Goal: Navigation & Orientation: Find specific page/section

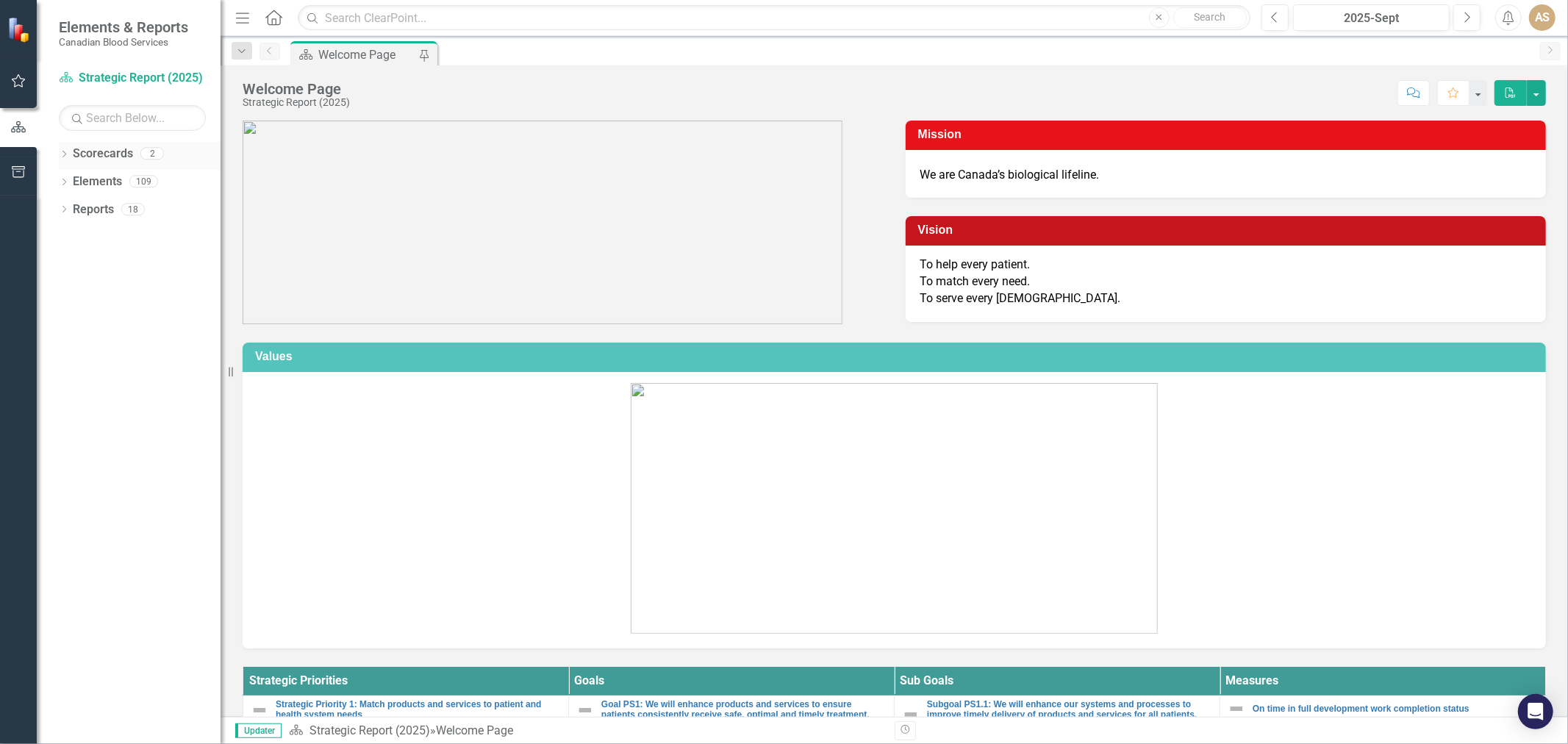
click at [60, 153] on icon "Dropdown" at bounding box center [64, 155] width 10 height 8
click at [99, 203] on link "Operational Report" at bounding box center [151, 210] width 140 height 17
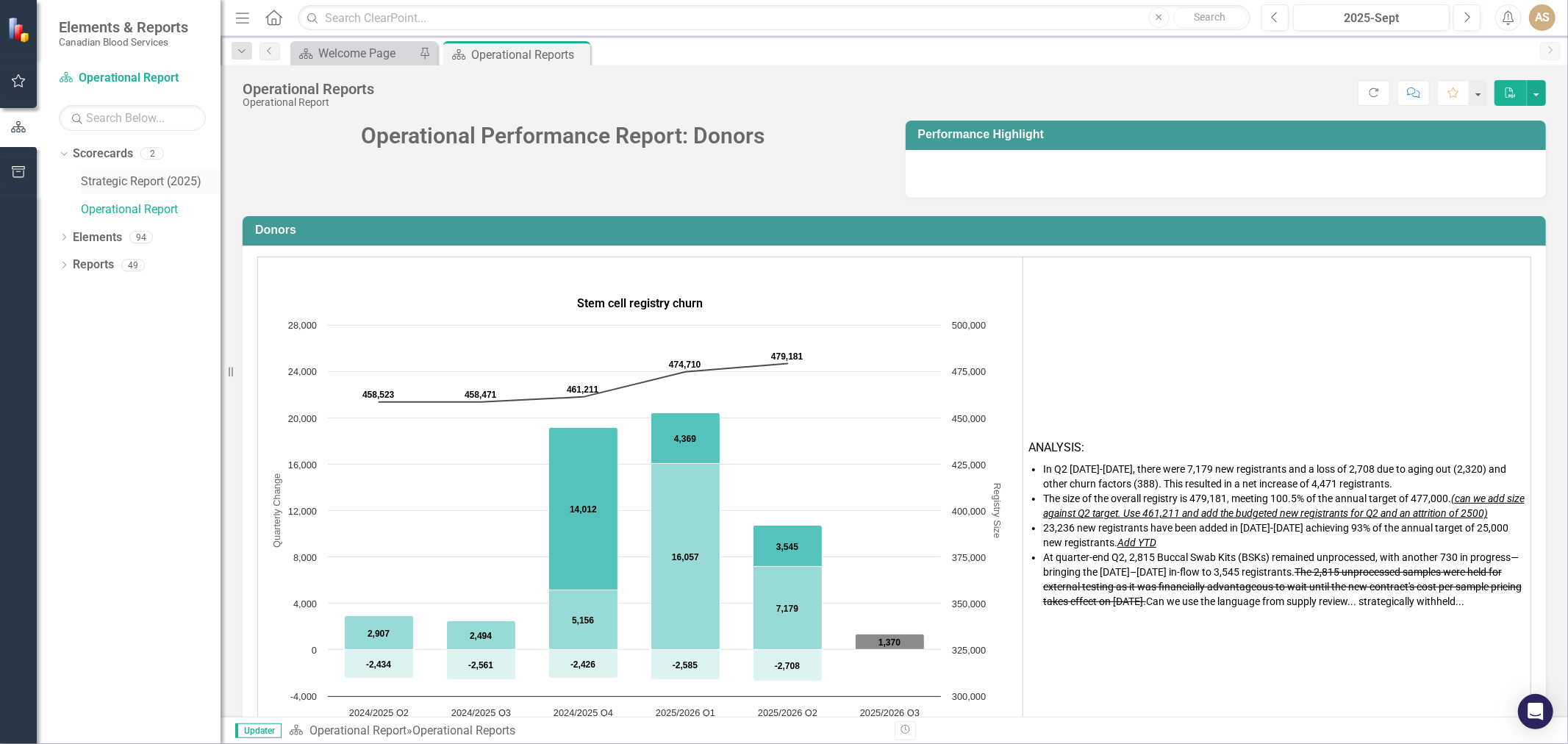
click at [100, 193] on div "Strategic Report (2025)" at bounding box center [151, 182] width 140 height 24
click at [60, 236] on icon "Dropdown" at bounding box center [64, 239] width 10 height 8
click at [112, 187] on link "Strategic Report (2025)" at bounding box center [151, 182] width 140 height 17
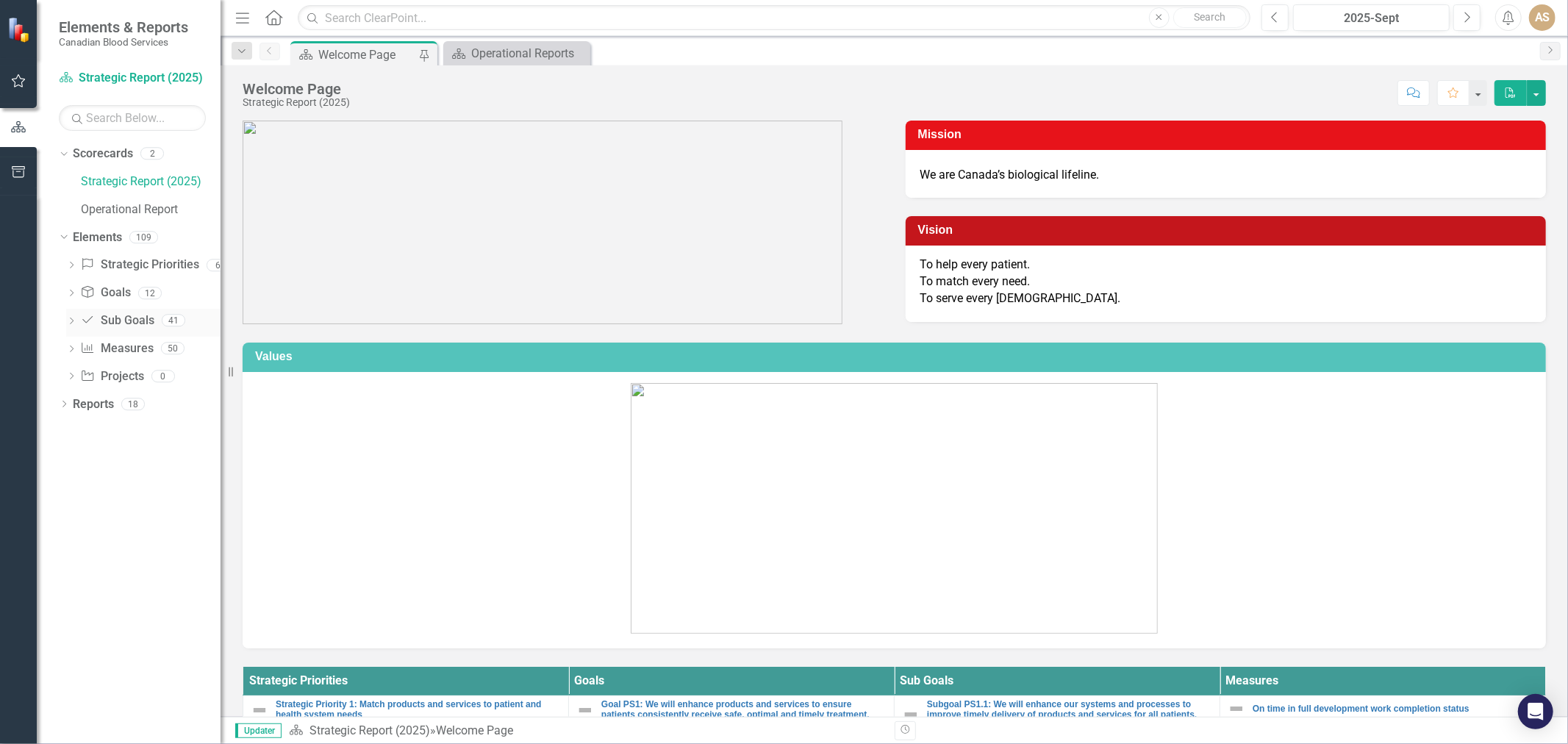
click at [68, 319] on icon "Dropdown" at bounding box center [71, 323] width 10 height 8
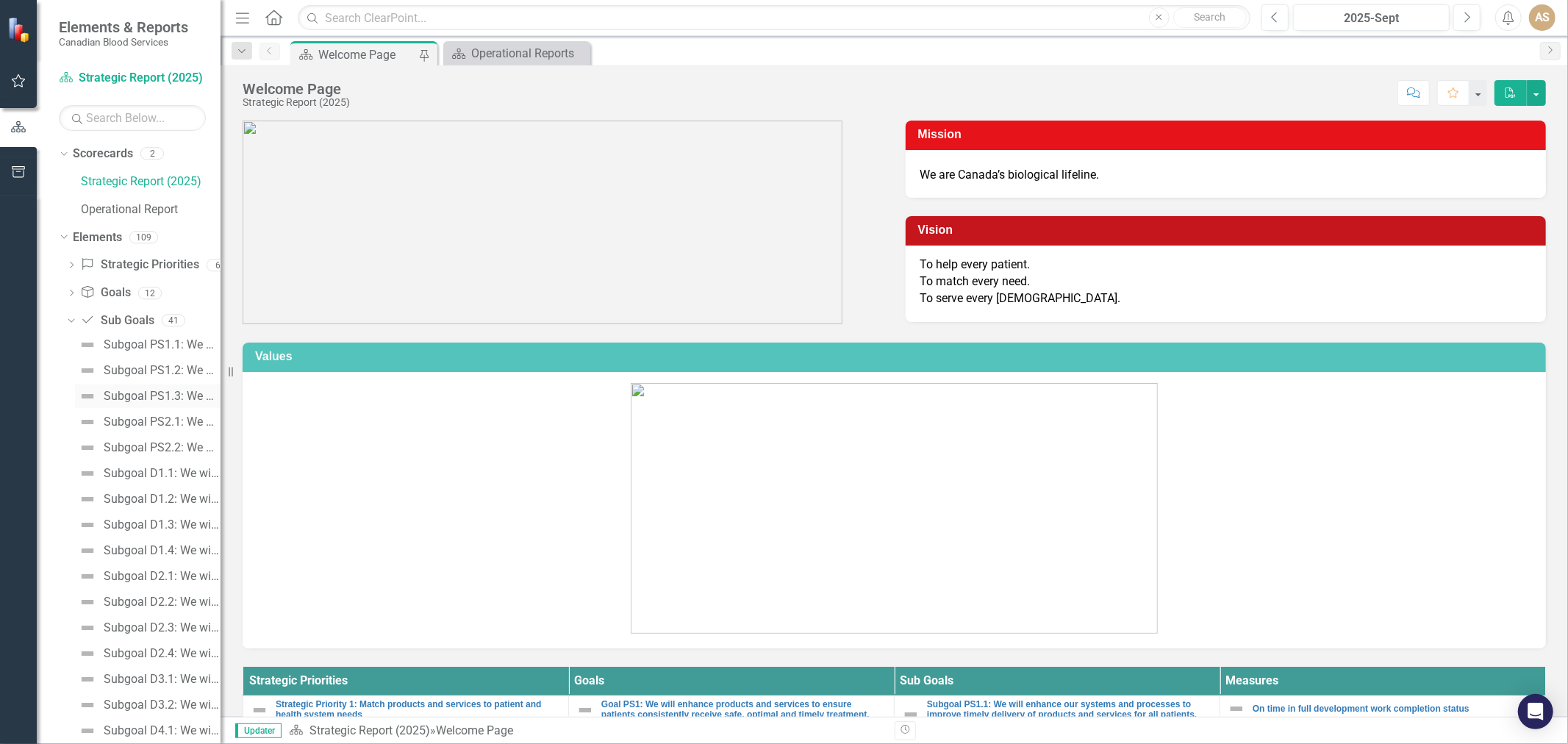
click at [125, 401] on div "Subgoal PS1.3: We will have a scalable portfolio of products and services that …" at bounding box center [162, 397] width 117 height 13
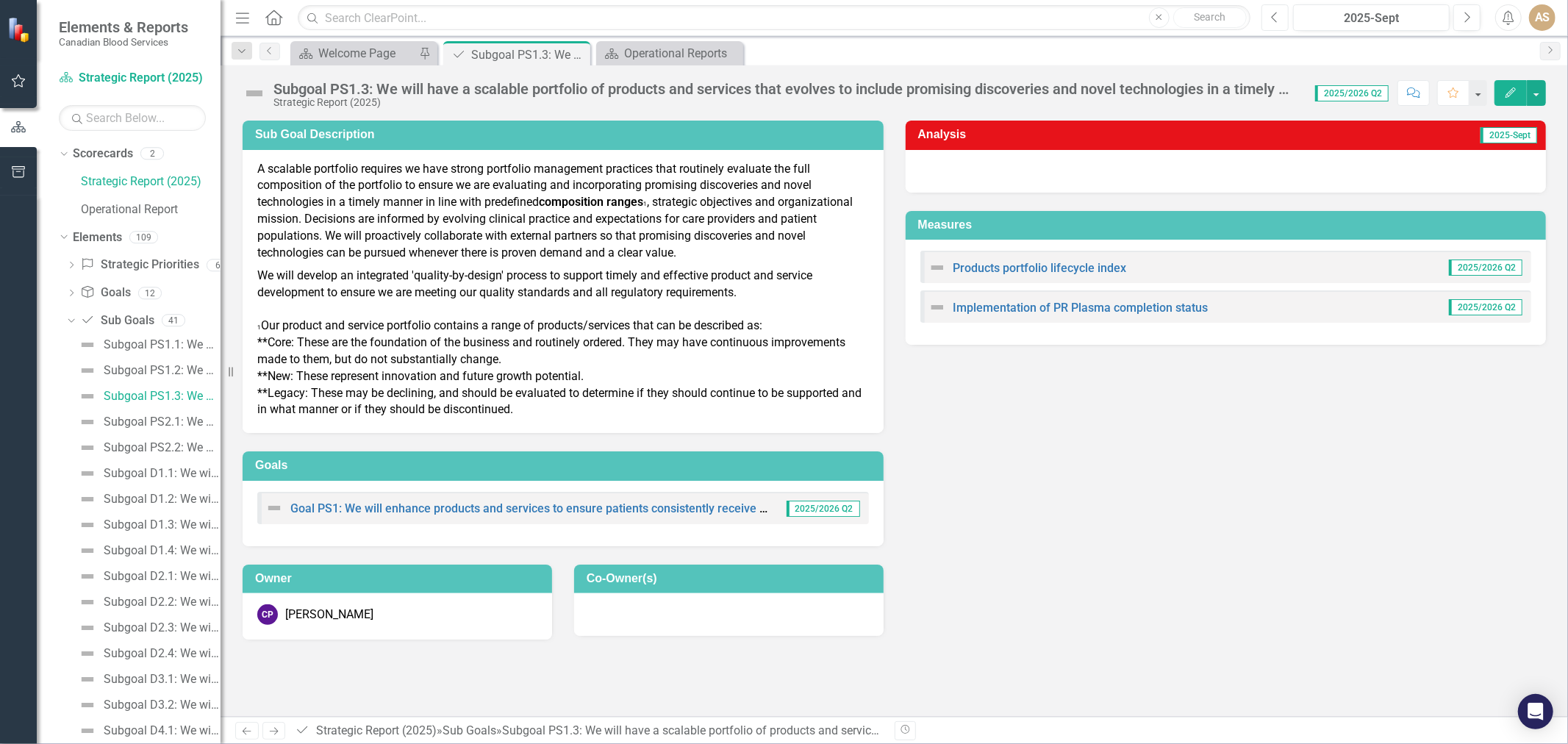
click at [1277, 8] on button "Previous" at bounding box center [1275, 17] width 27 height 27
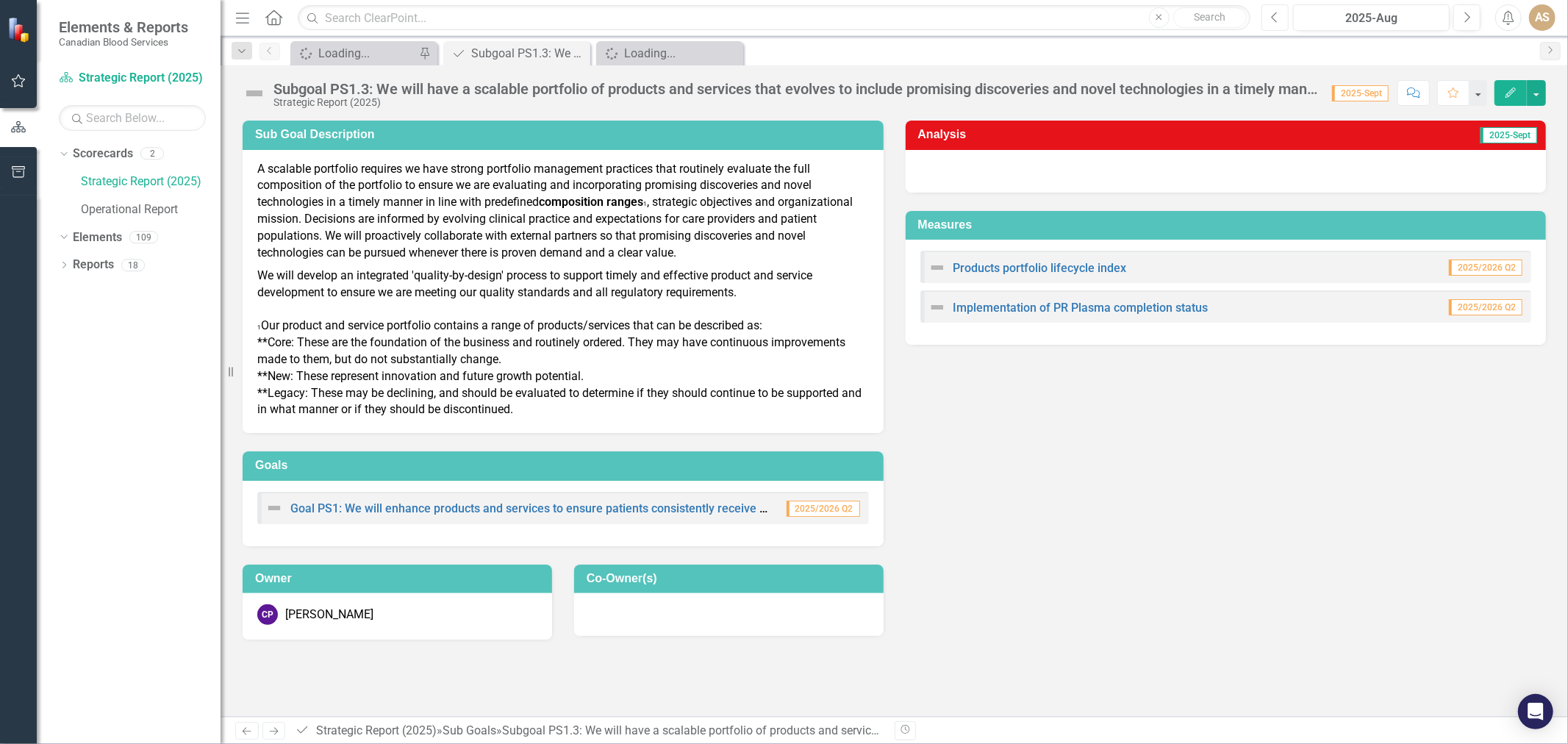
click at [1279, 18] on button "Previous" at bounding box center [1275, 17] width 27 height 27
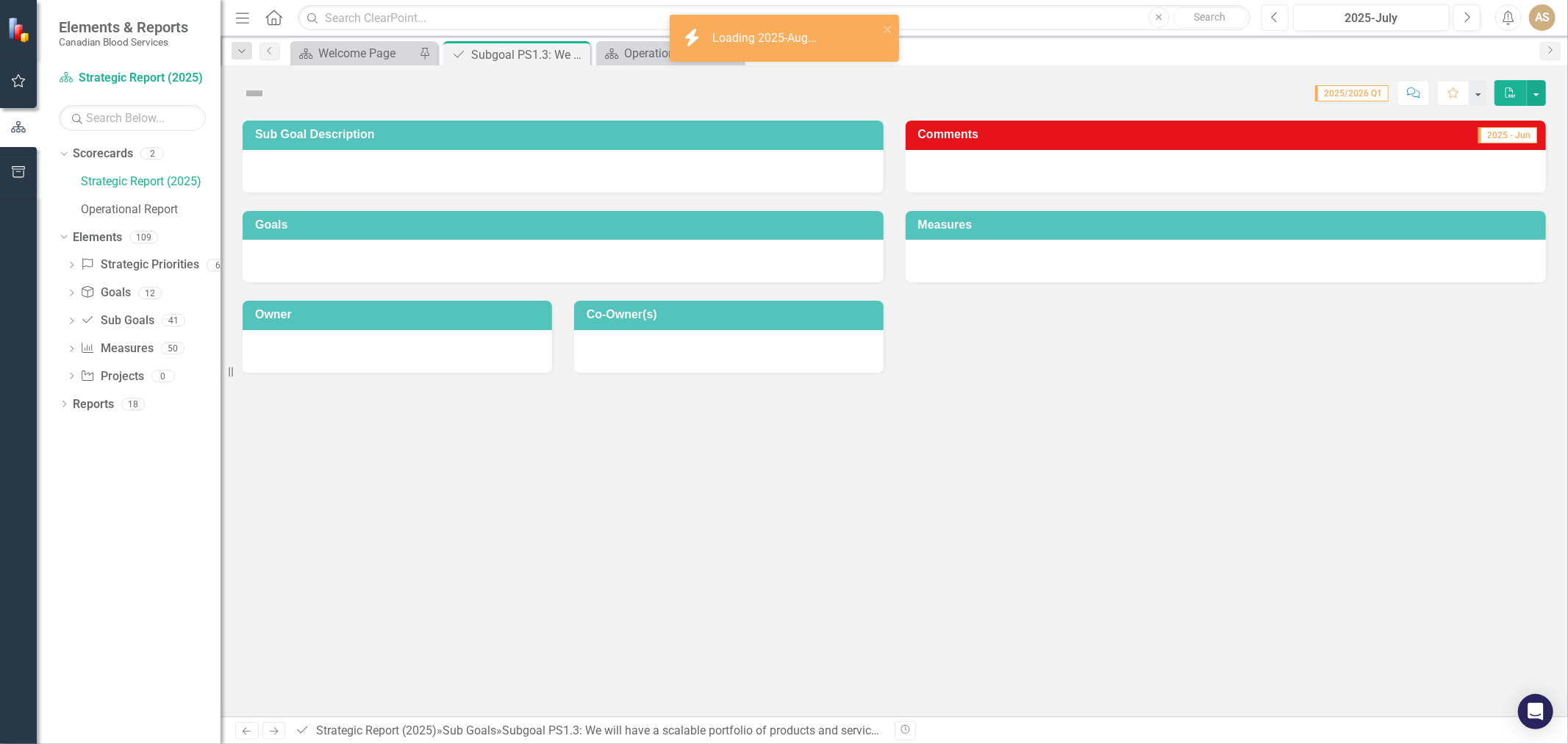
click at [1279, 18] on button "Previous" at bounding box center [1275, 17] width 27 height 27
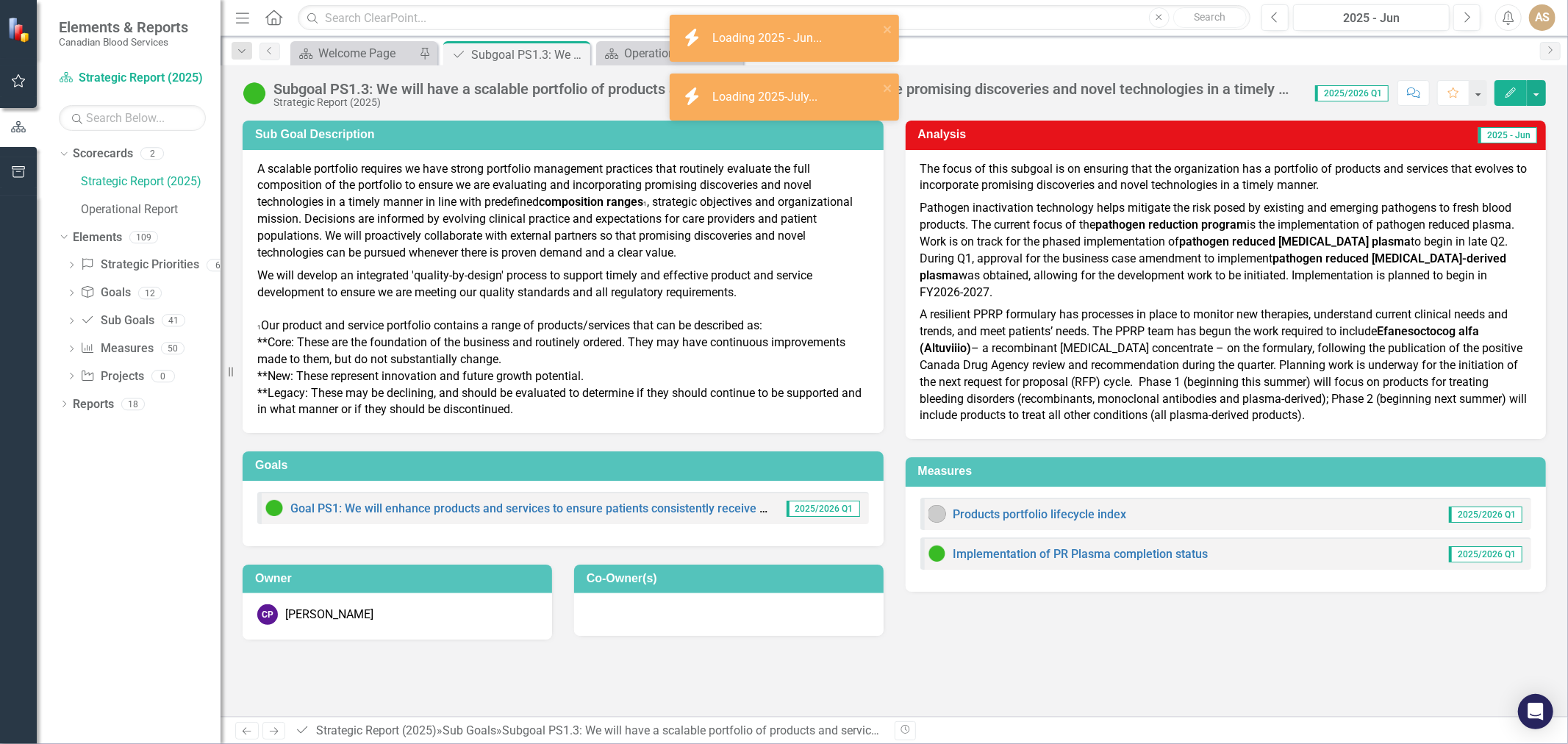
click at [1053, 505] on div "Products portfolio lifecycle index" at bounding box center [1028, 514] width 199 height 18
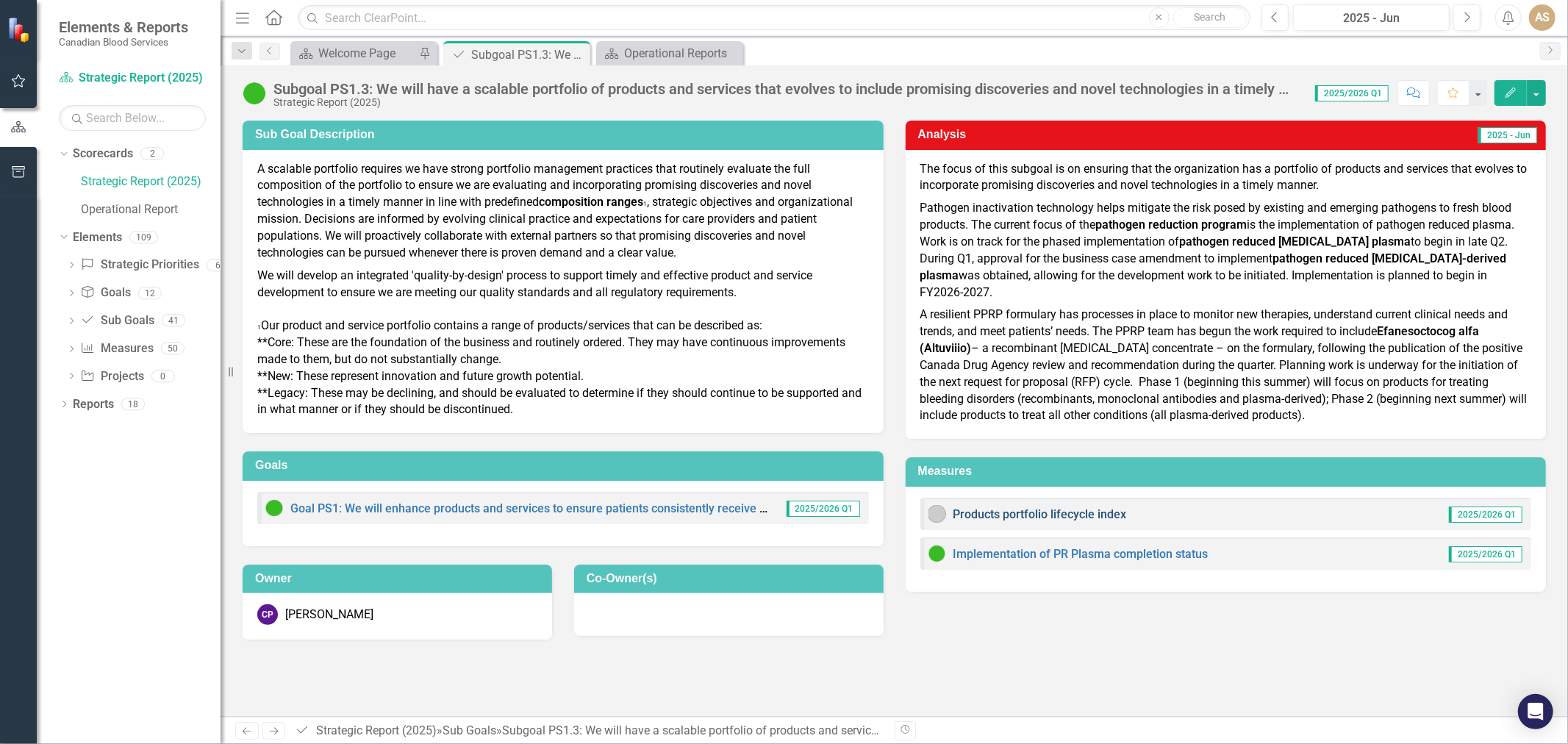
click at [1056, 508] on link "Products portfolio lifecycle index" at bounding box center [1041, 514] width 174 height 14
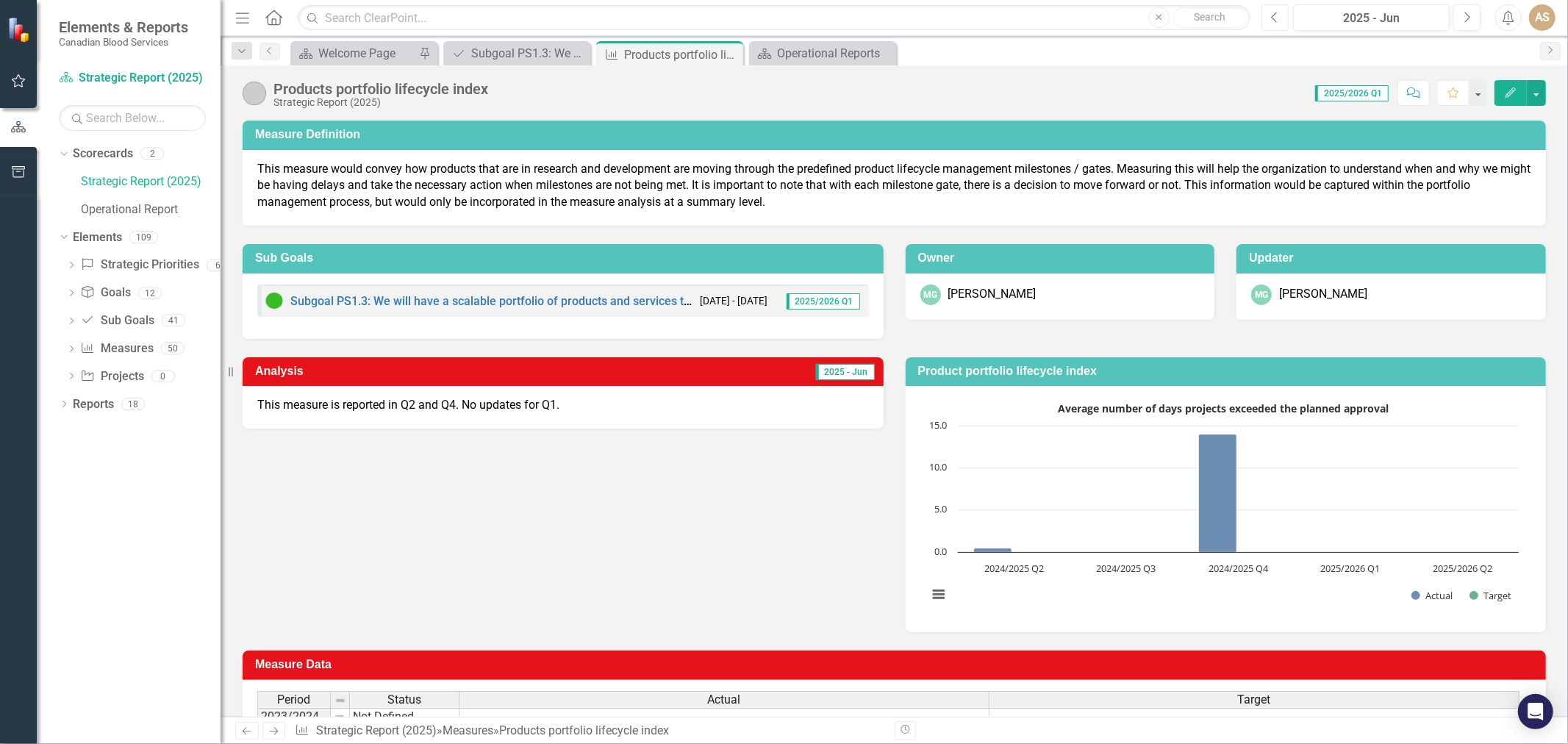
click at [1287, 18] on button "Previous" at bounding box center [1275, 17] width 27 height 27
click at [1280, 18] on button "Previous" at bounding box center [1275, 17] width 27 height 27
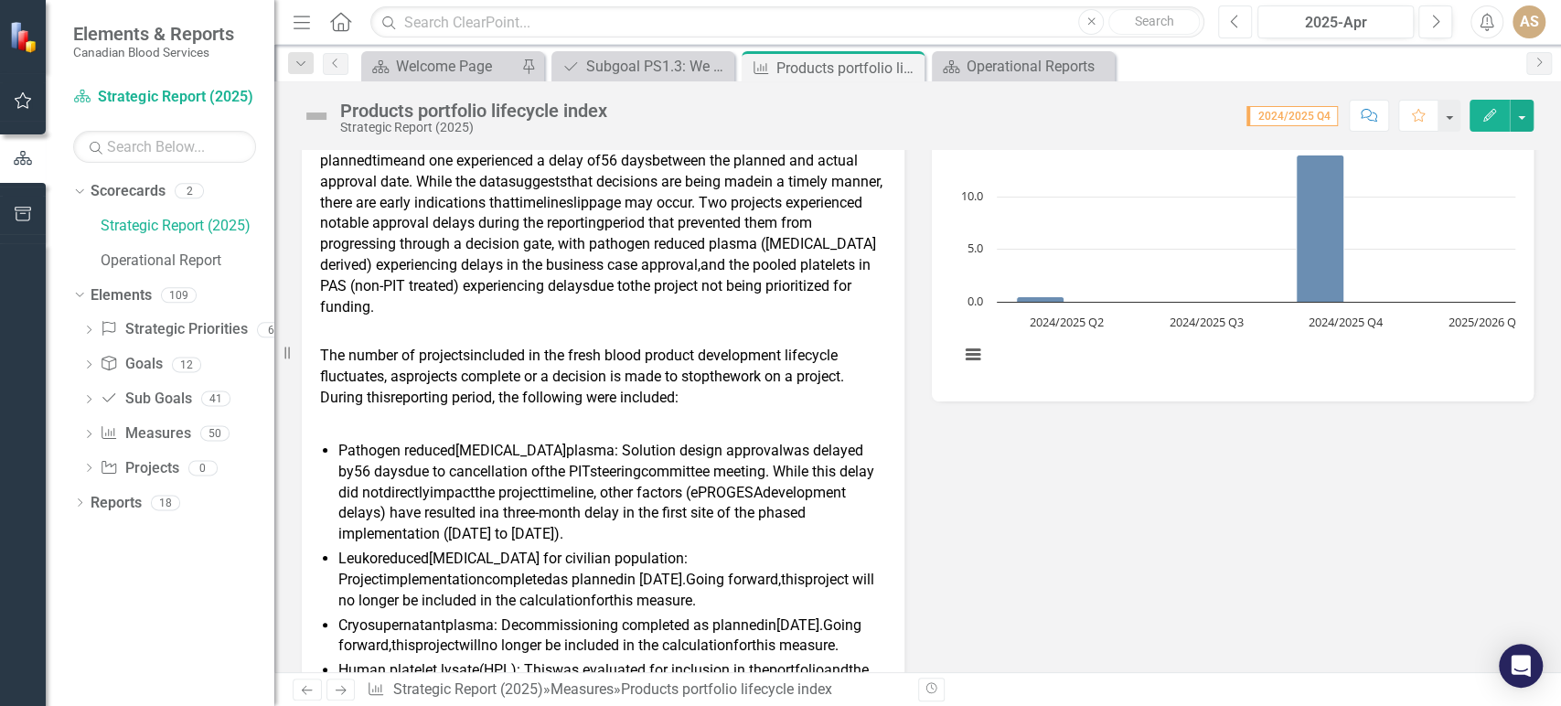
scroll to position [468, 0]
